Goal: Use online tool/utility: Utilize a website feature to perform a specific function

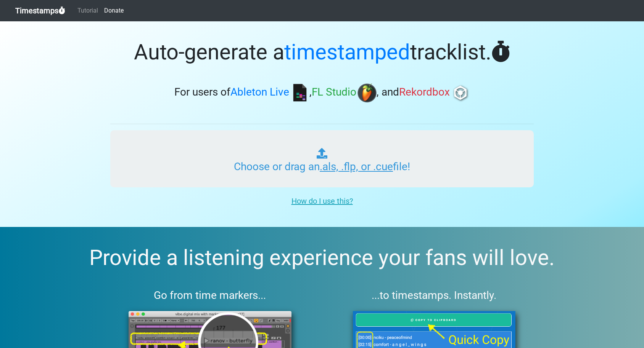
type input "C:\fakepath\PLAYGROUND RADIO #197.als"
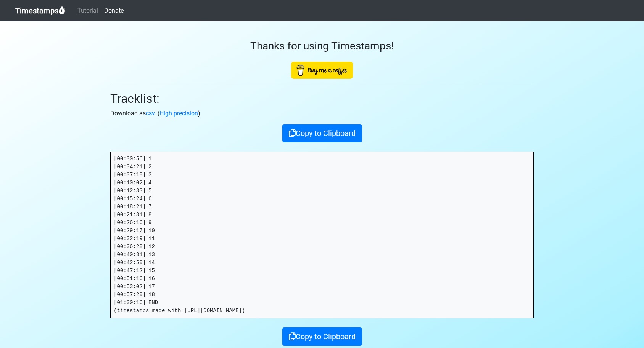
click at [174, 288] on pre "[00:00:56] 1 [00:04:21] 2 [00:07:18] 3 [00:10:02] 4 [00:12:33] 5 [00:15:24] 6 […" at bounding box center [322, 235] width 422 height 166
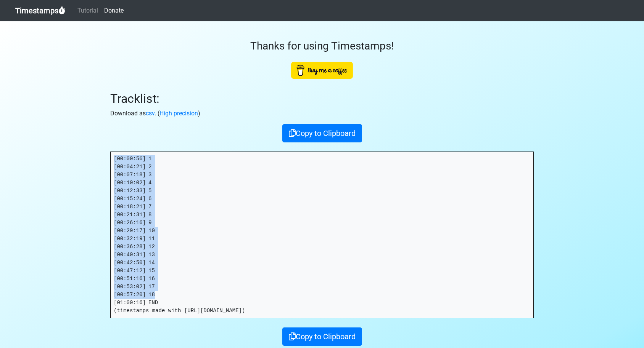
drag, startPoint x: 128, startPoint y: 256, endPoint x: 88, endPoint y: 152, distance: 111.9
click at [86, 154] on section "Thanks for using Timestamps! Tracklist: Download as csv . ( High precision ) Co…" at bounding box center [322, 200] width 644 height 358
copy pre "[00:00:56] 1 [00:04:21] 2 [00:07:18] 3 [00:10:02] 4 [00:12:33] 5 [00:15:24] 6 […"
